Goal: Information Seeking & Learning: Learn about a topic

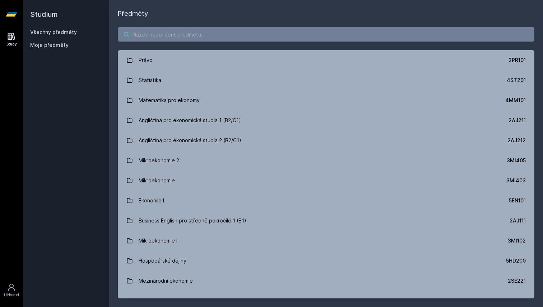
click at [156, 38] on input "search" at bounding box center [326, 34] width 416 height 14
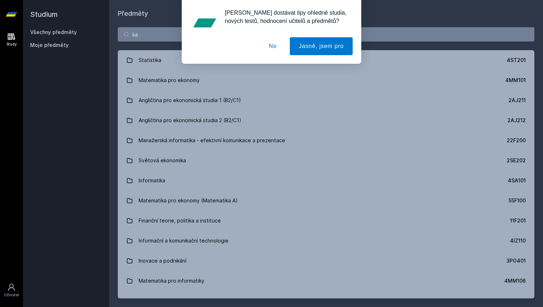
click at [264, 43] on button "Ne" at bounding box center [273, 46] width 26 height 18
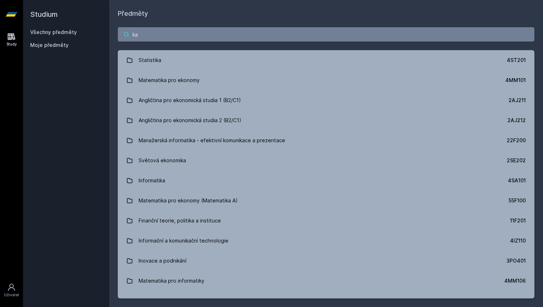
click at [246, 39] on input "ka" at bounding box center [326, 34] width 416 height 14
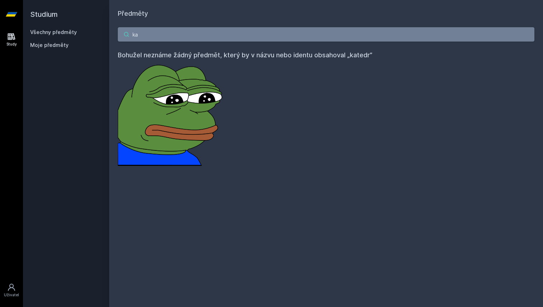
type input "k"
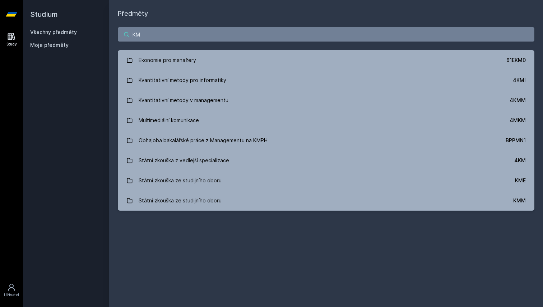
type input "K"
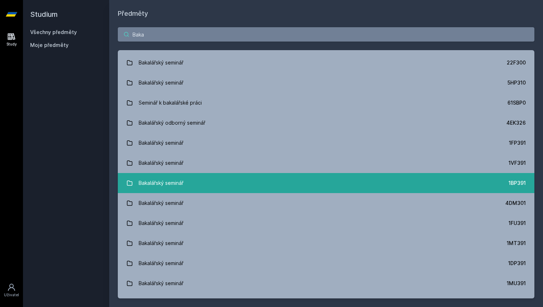
scroll to position [17, 0]
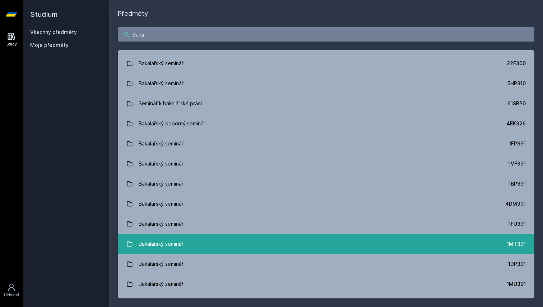
type input "Baka"
click at [258, 240] on link "Bakalářský seminář 1MT391" at bounding box center [326, 244] width 416 height 20
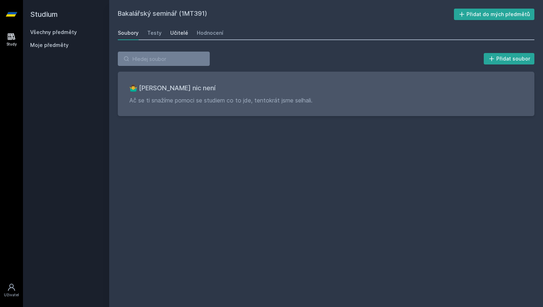
click at [171, 27] on link "Učitelé" at bounding box center [179, 33] width 18 height 14
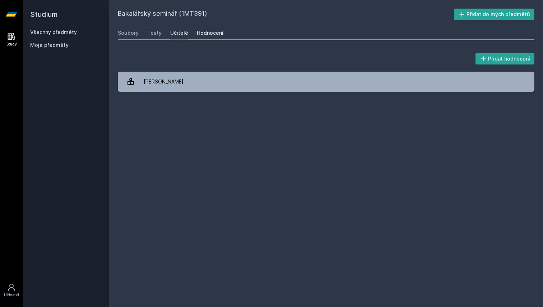
click at [199, 30] on div "Hodnocení" at bounding box center [210, 32] width 27 height 7
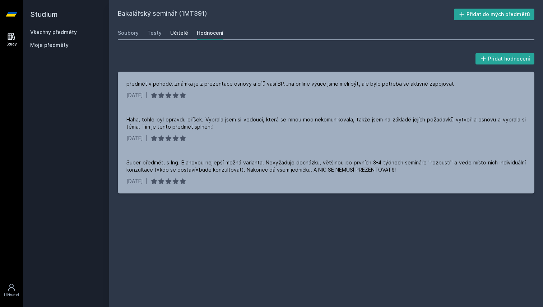
click at [174, 37] on link "Učitelé" at bounding box center [179, 33] width 18 height 14
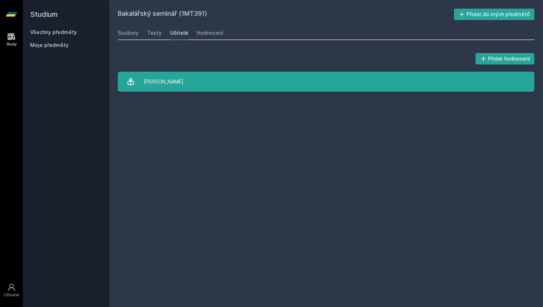
click at [163, 78] on div "[PERSON_NAME]" at bounding box center [164, 82] width 40 height 14
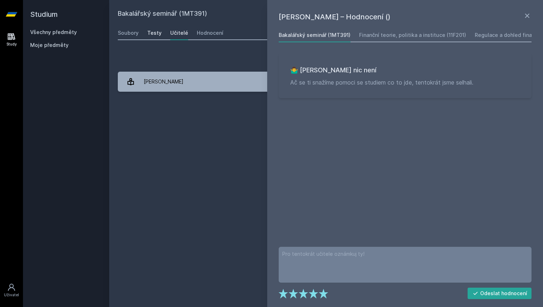
click at [154, 33] on div "Testy" at bounding box center [154, 32] width 14 height 7
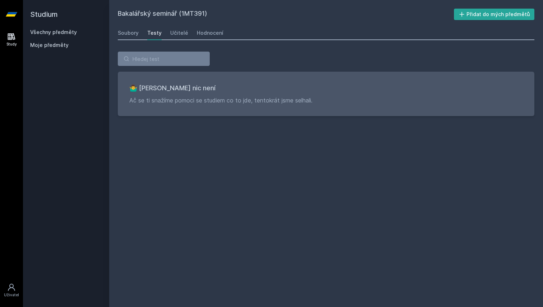
click at [139, 36] on div "Soubory Testy Učitelé Hodnocení" at bounding box center [326, 33] width 416 height 14
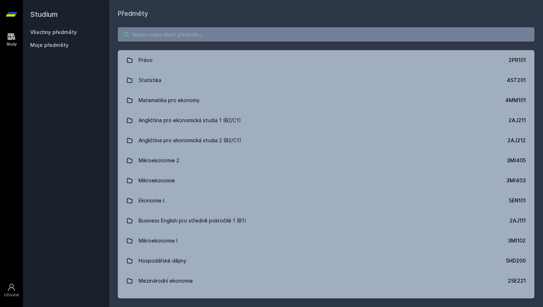
click at [225, 40] on input "search" at bounding box center [326, 34] width 416 height 14
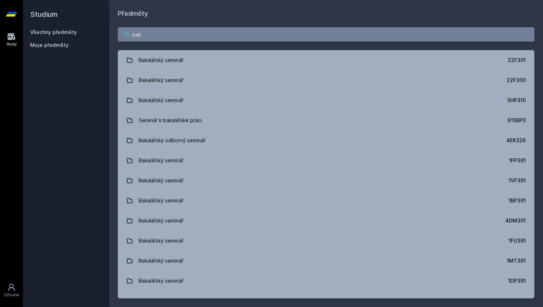
type input "baka"
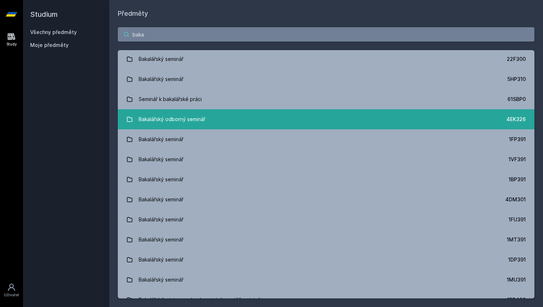
scroll to position [28, 0]
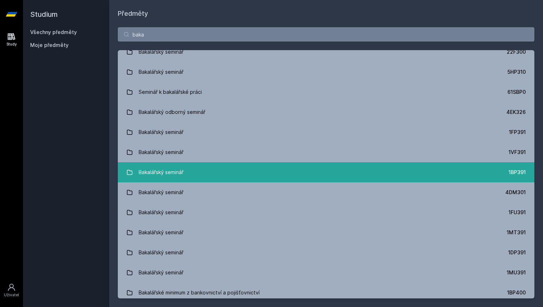
click at [198, 164] on link "Bakalářský seminář 1BP391" at bounding box center [326, 173] width 416 height 20
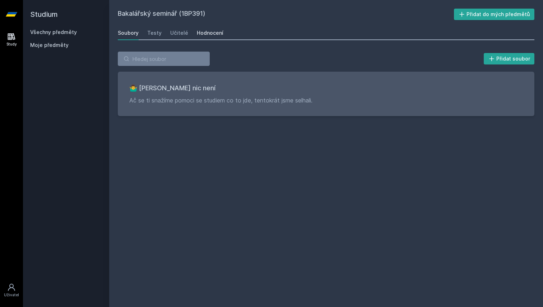
click at [203, 32] on div "Hodnocení" at bounding box center [210, 32] width 27 height 7
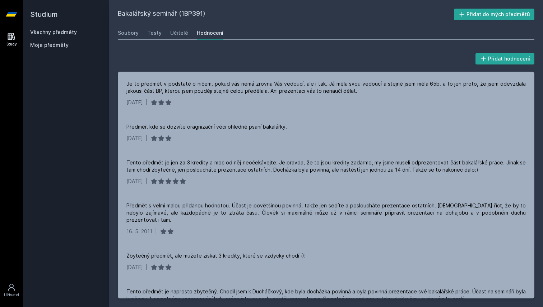
click at [14, 11] on icon at bounding box center [11, 14] width 11 height 29
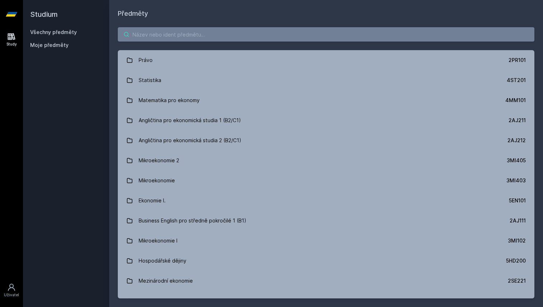
click at [152, 41] on input "search" at bounding box center [326, 34] width 416 height 14
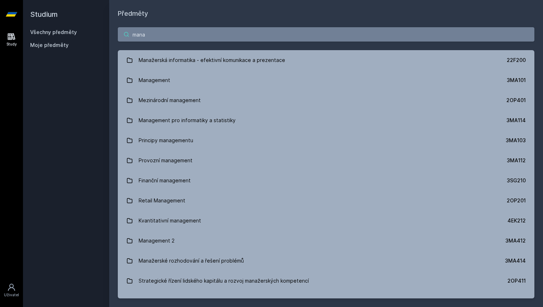
type input "manaz"
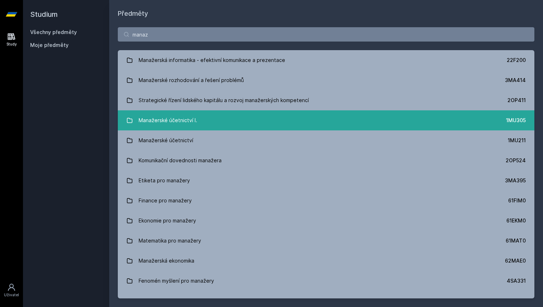
click at [177, 112] on link "Manažerské účetnictví I. 1MU305" at bounding box center [326, 121] width 416 height 20
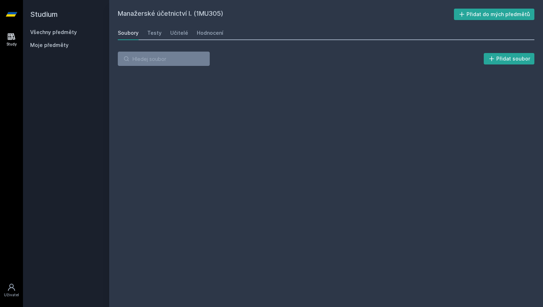
click at [173, 40] on div "Manažerské účetnictví I. (1MU305) Přidat do mých předmětů [GEOGRAPHIC_DATA] Tes…" at bounding box center [326, 154] width 416 height 290
click at [177, 37] on link "Učitelé" at bounding box center [179, 33] width 18 height 14
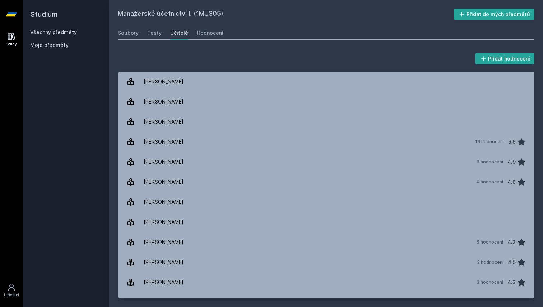
click at [177, 37] on link "Učitelé" at bounding box center [179, 33] width 18 height 14
click at [197, 30] on div "Hodnocení" at bounding box center [210, 32] width 27 height 7
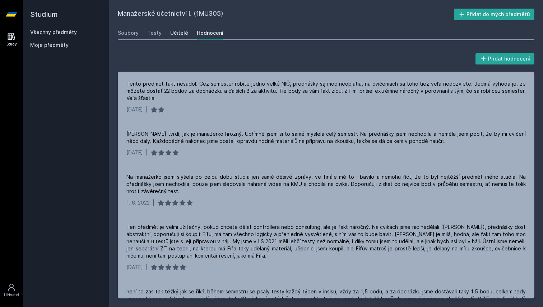
click at [173, 30] on div "Učitelé" at bounding box center [179, 32] width 18 height 7
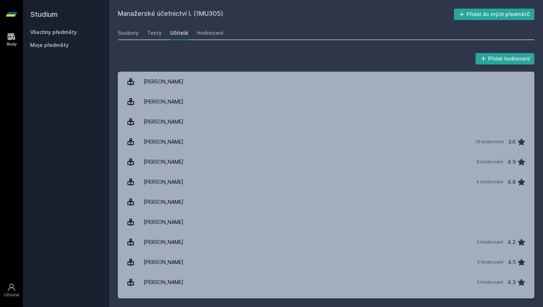
click at [173, 30] on div "Učitelé" at bounding box center [179, 32] width 18 height 7
